Goal: Task Accomplishment & Management: Use online tool/utility

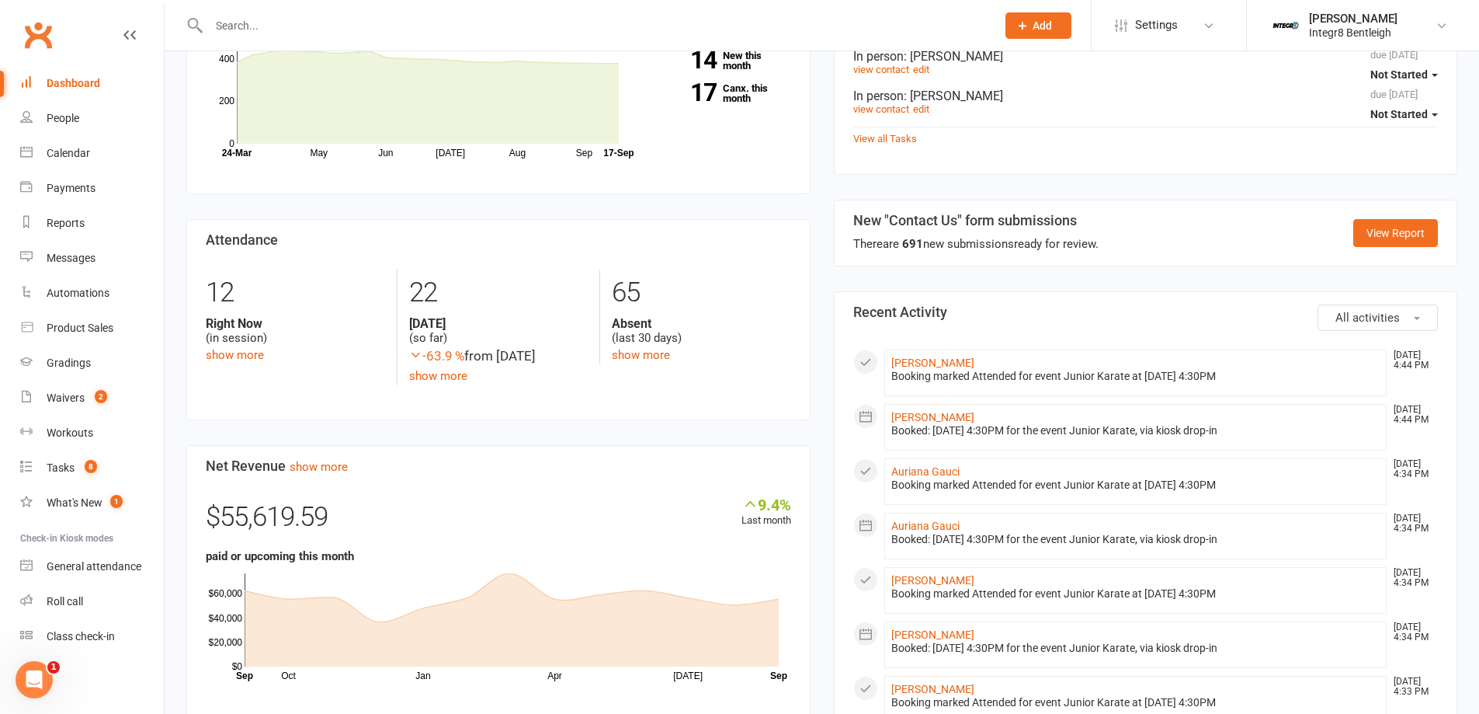
scroll to position [621, 0]
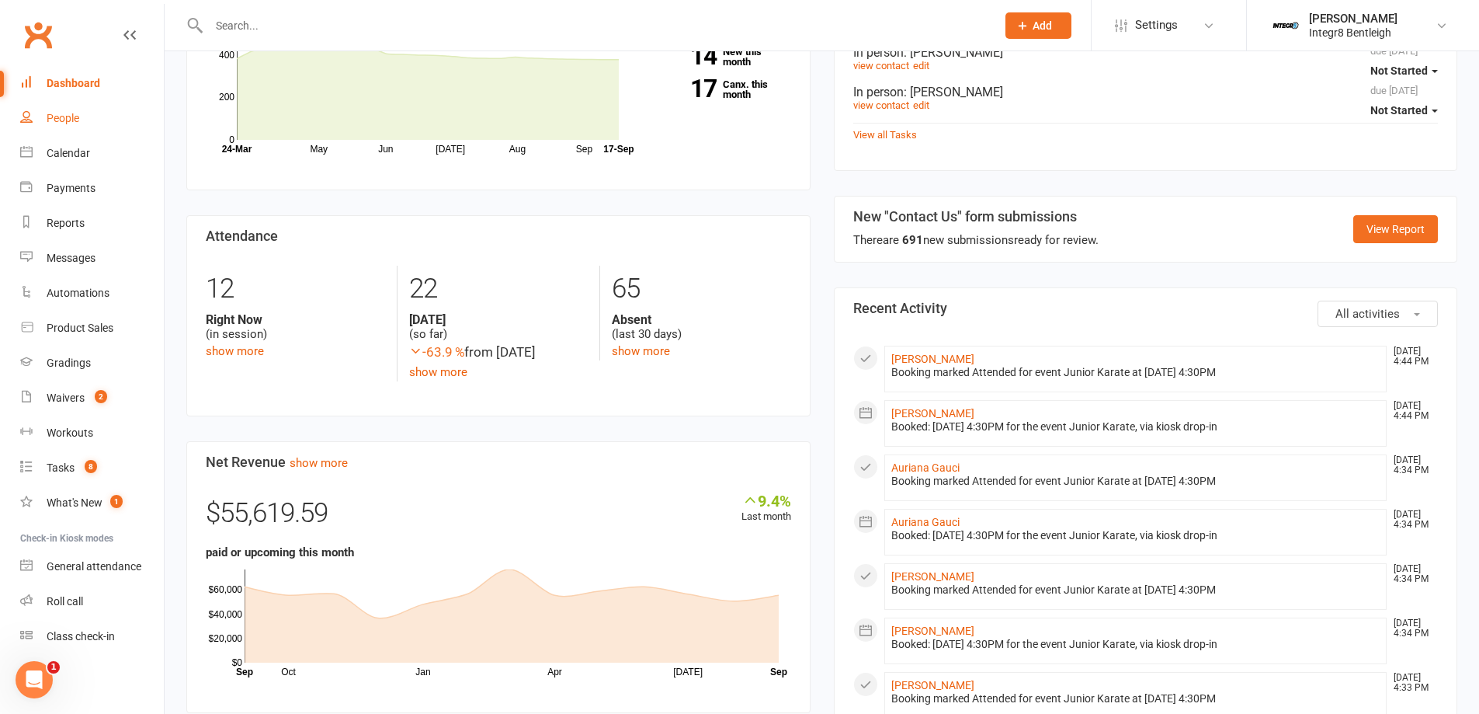
click at [70, 135] on link "People" at bounding box center [92, 118] width 144 height 35
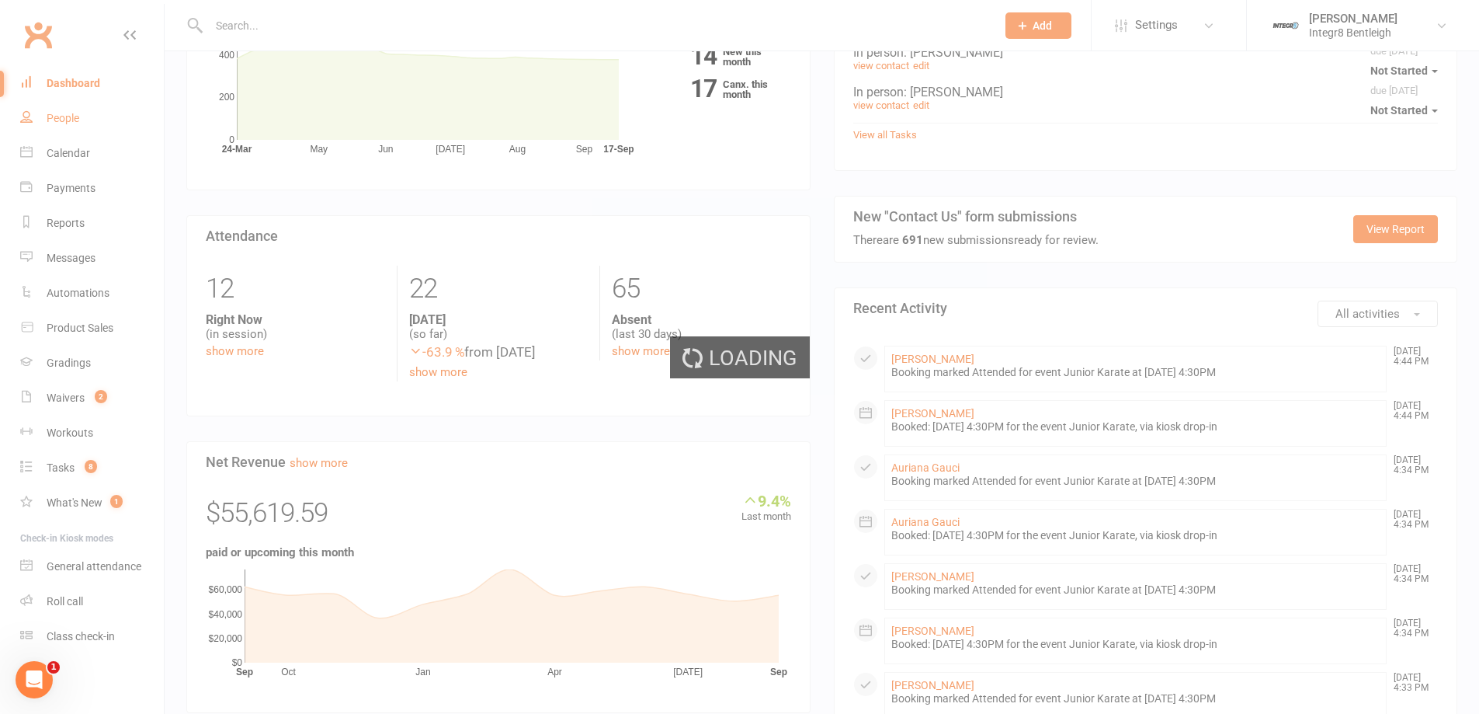
select select "100"
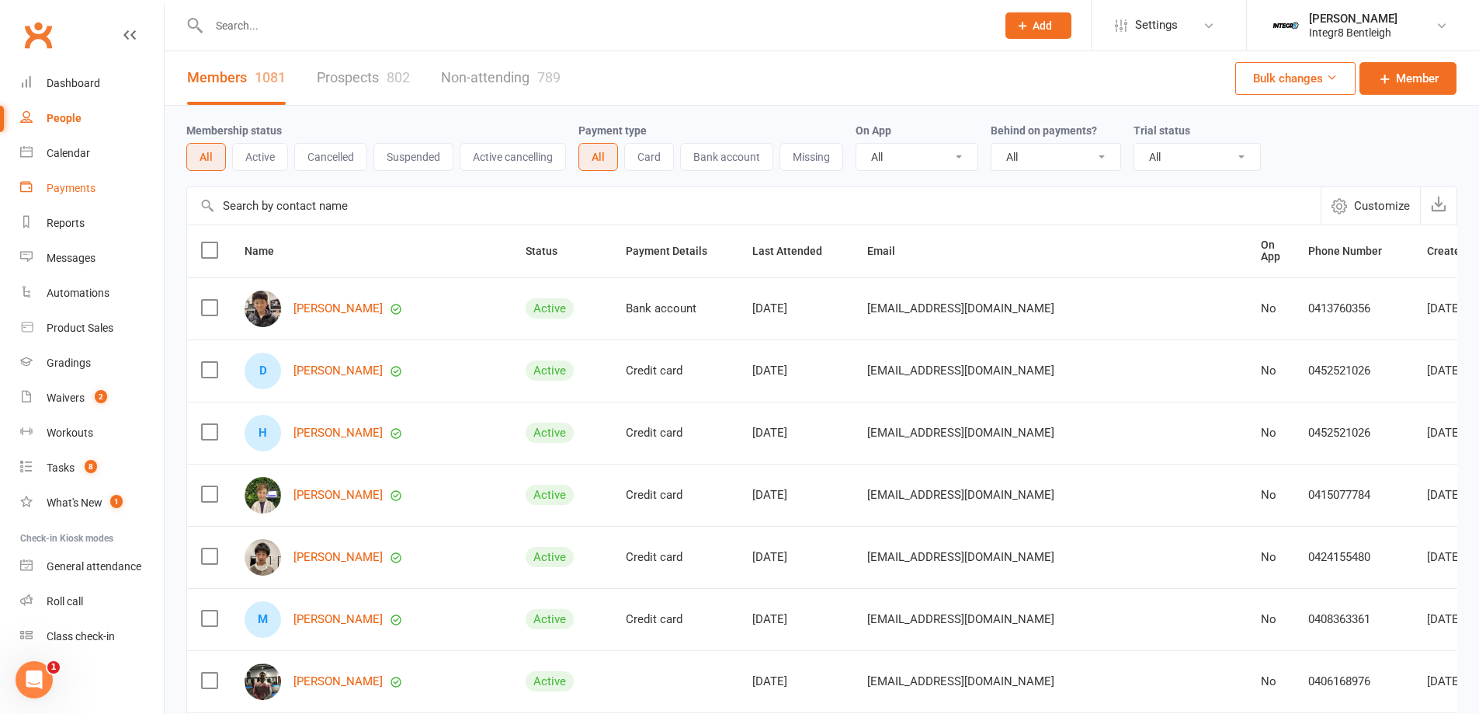
click at [82, 180] on link "Payments" at bounding box center [92, 188] width 144 height 35
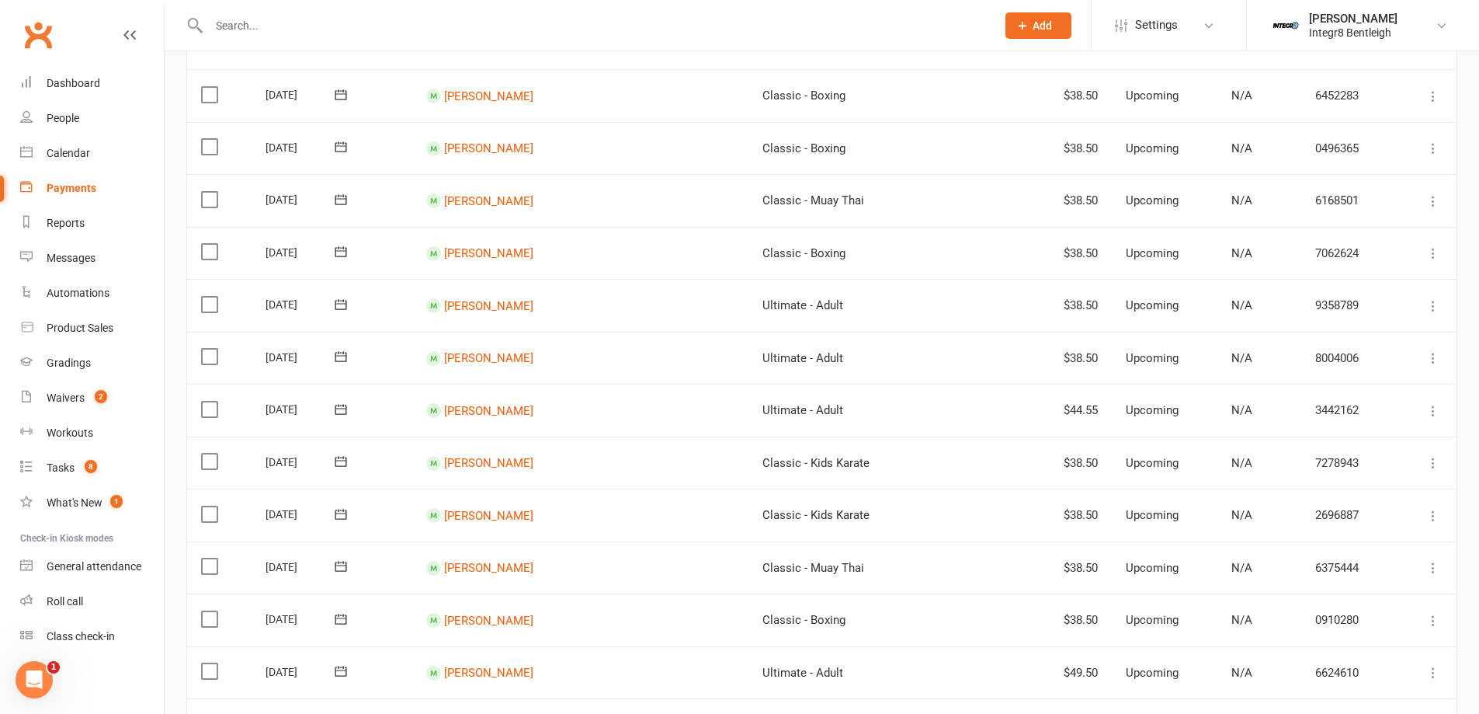
scroll to position [621, 0]
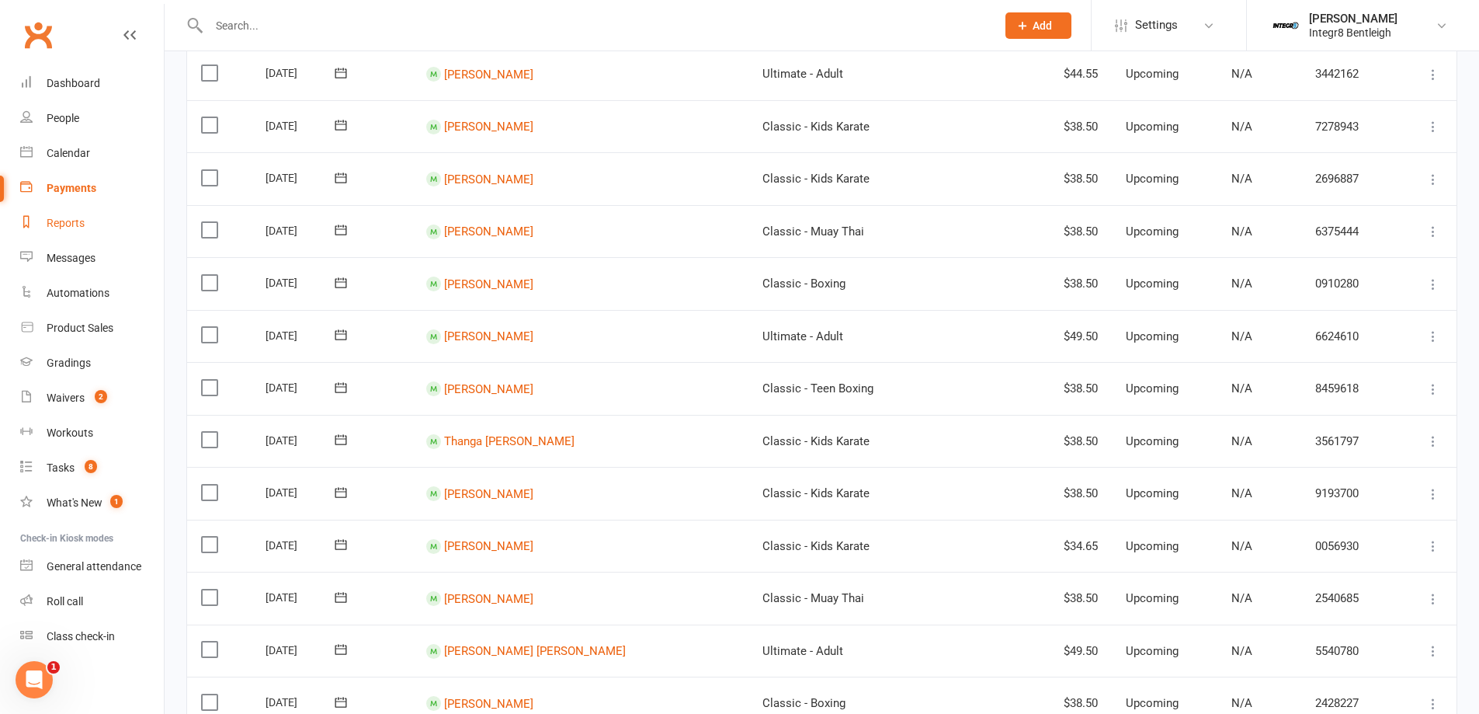
click at [72, 235] on link "Reports" at bounding box center [92, 223] width 144 height 35
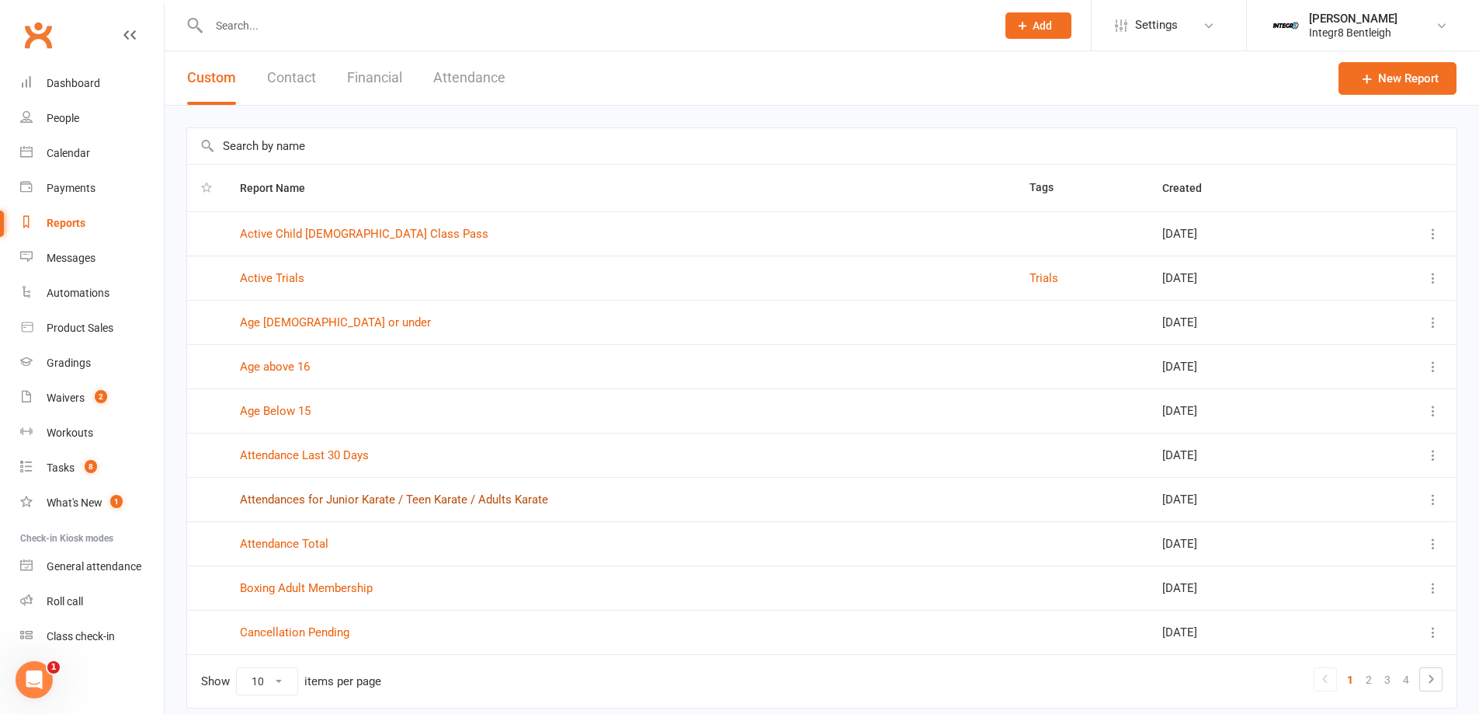
click at [420, 504] on link "Attendances for Junior Karate / Teen Karate / Adults Karate" at bounding box center [394, 499] width 308 height 14
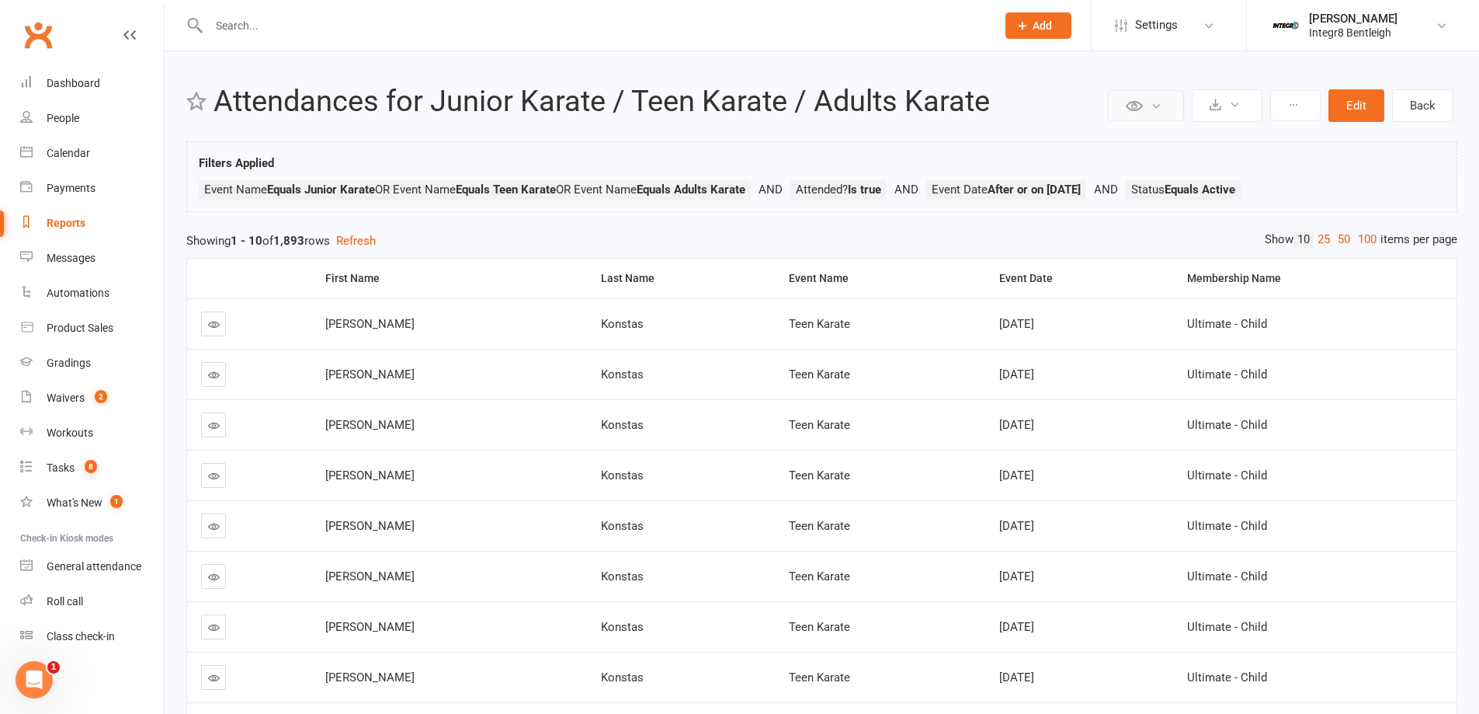
click at [1183, 106] on button at bounding box center [1146, 105] width 76 height 31
click at [1232, 109] on icon at bounding box center [1235, 105] width 12 height 12
click at [1208, 135] on link "Export to CSV" at bounding box center [1180, 142] width 163 height 31
